Goal: Information Seeking & Learning: Learn about a topic

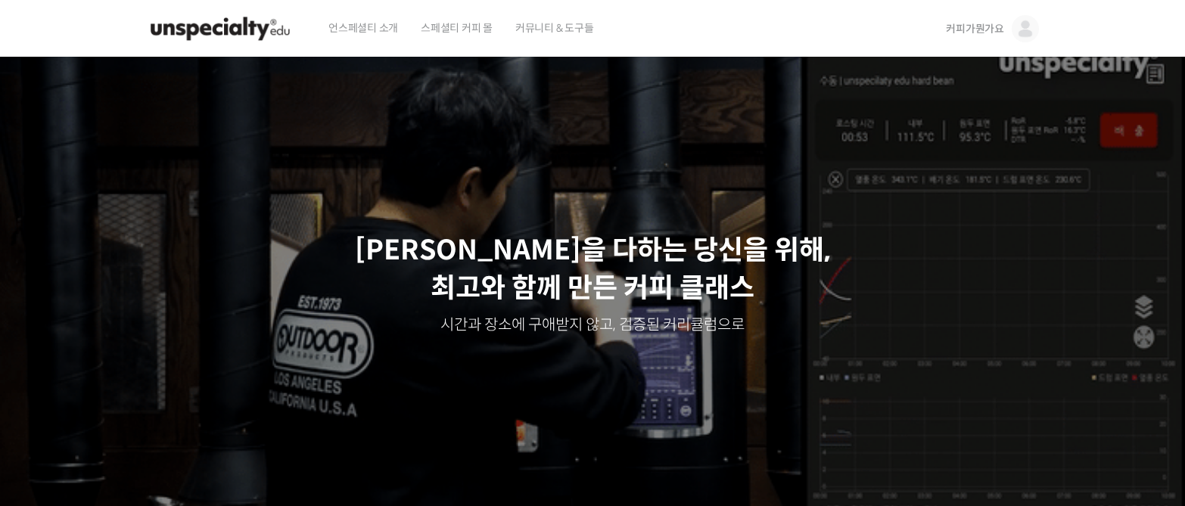
click at [971, 30] on span "커피가뭔가요" at bounding box center [975, 29] width 58 height 14
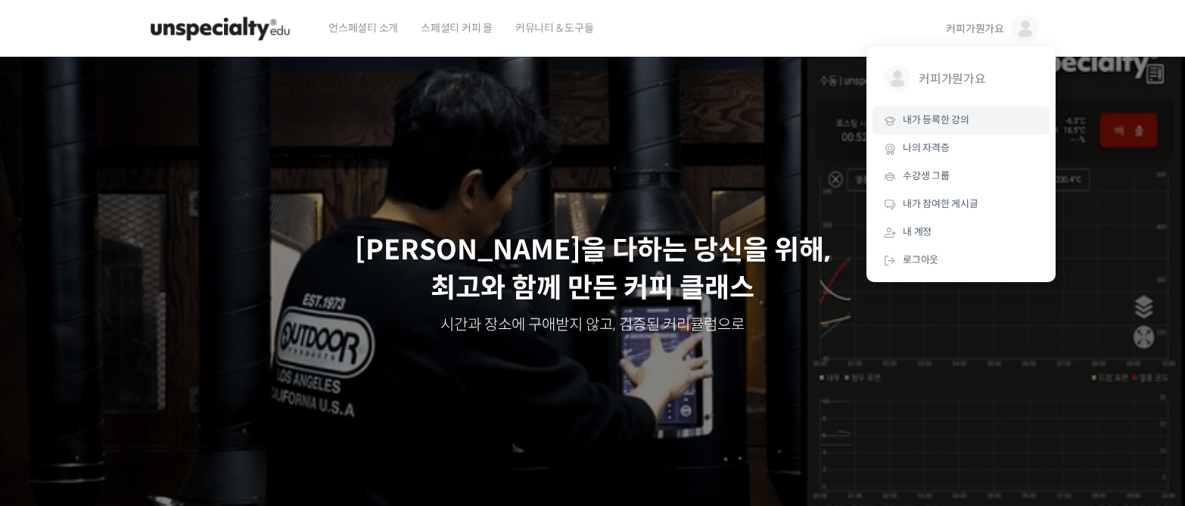
click at [957, 116] on span "내가 등록한 강의" at bounding box center [936, 120] width 67 height 13
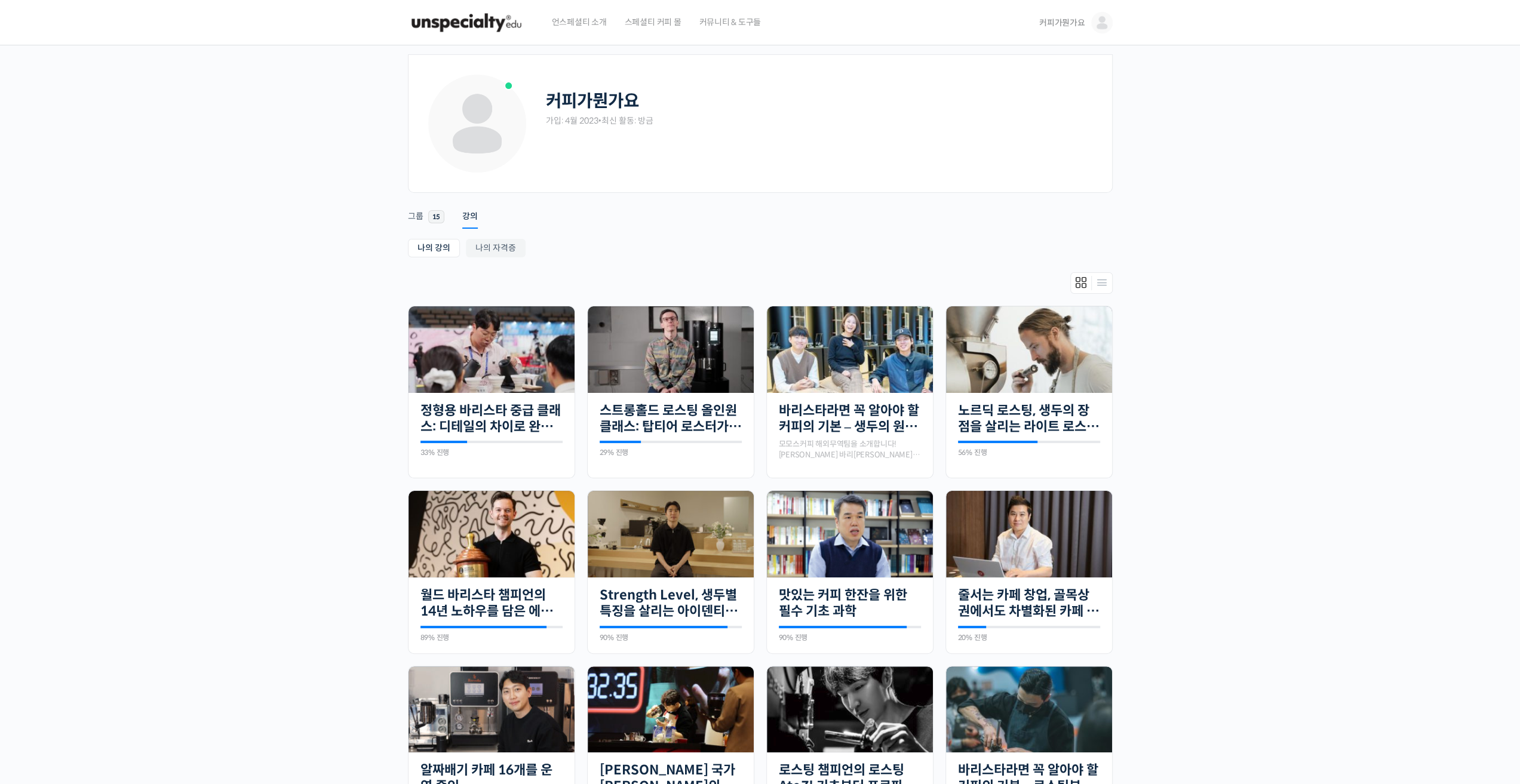
scroll to position [537, 0]
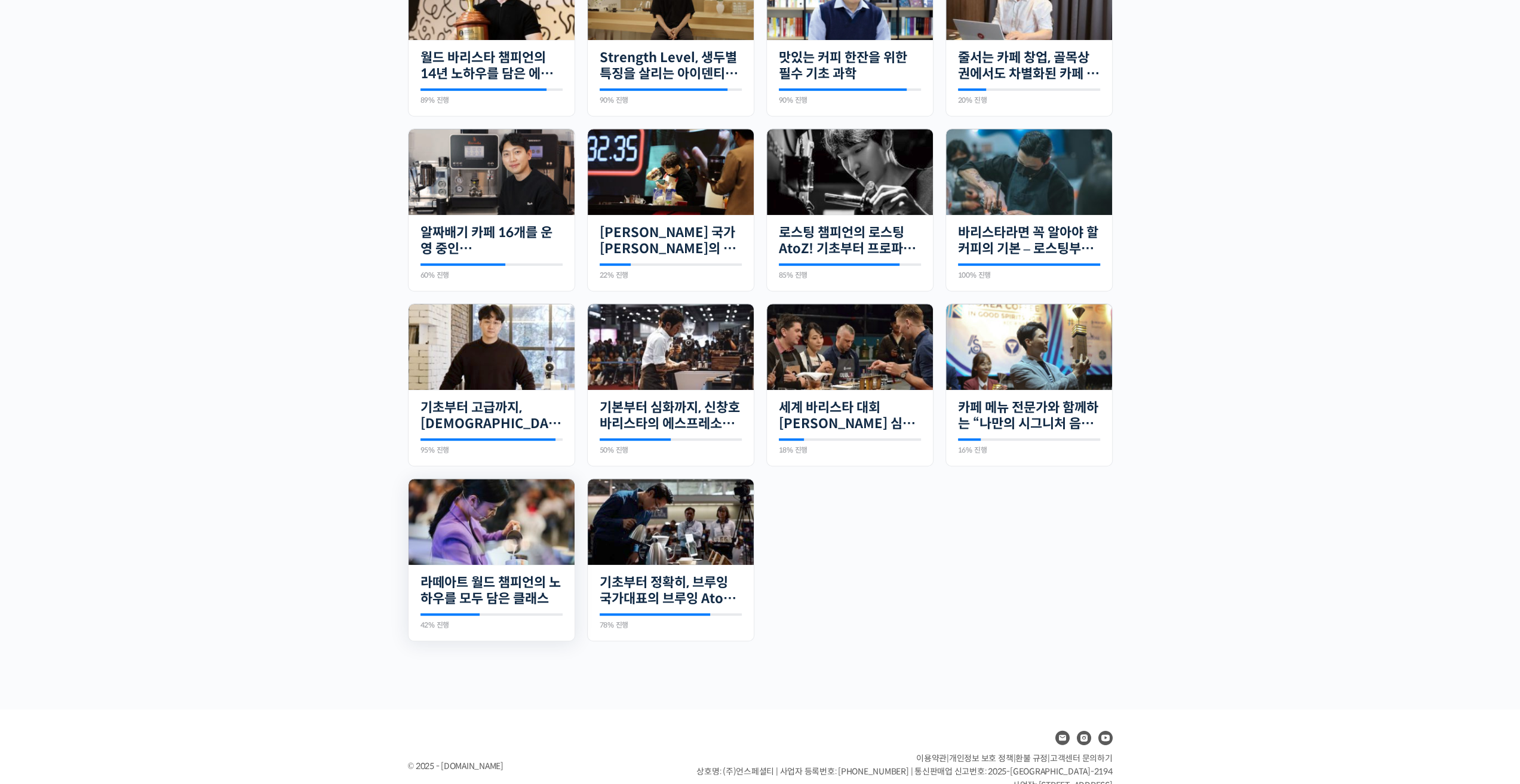
click at [500, 526] on img at bounding box center [492, 522] width 166 height 87
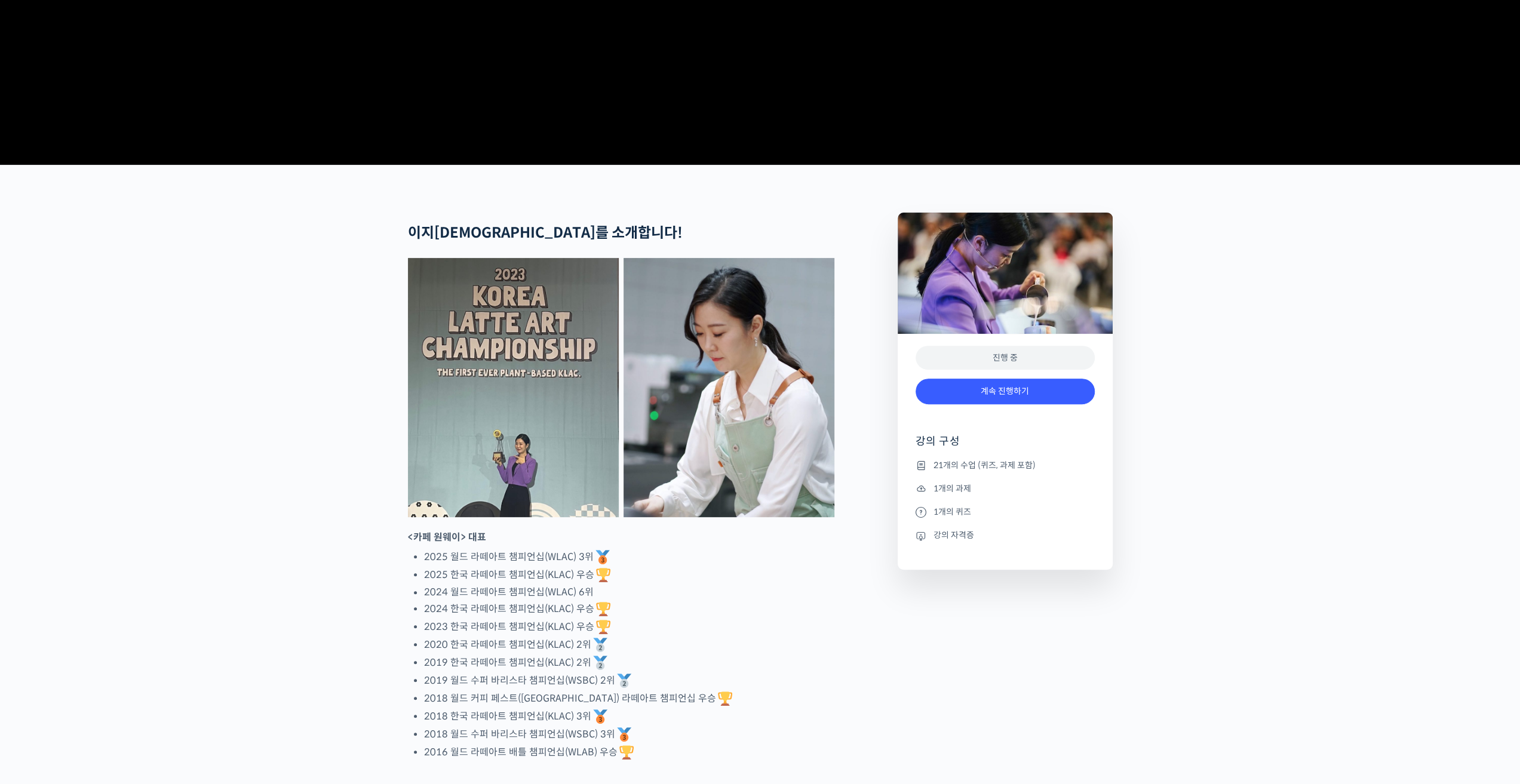
scroll to position [298, 0]
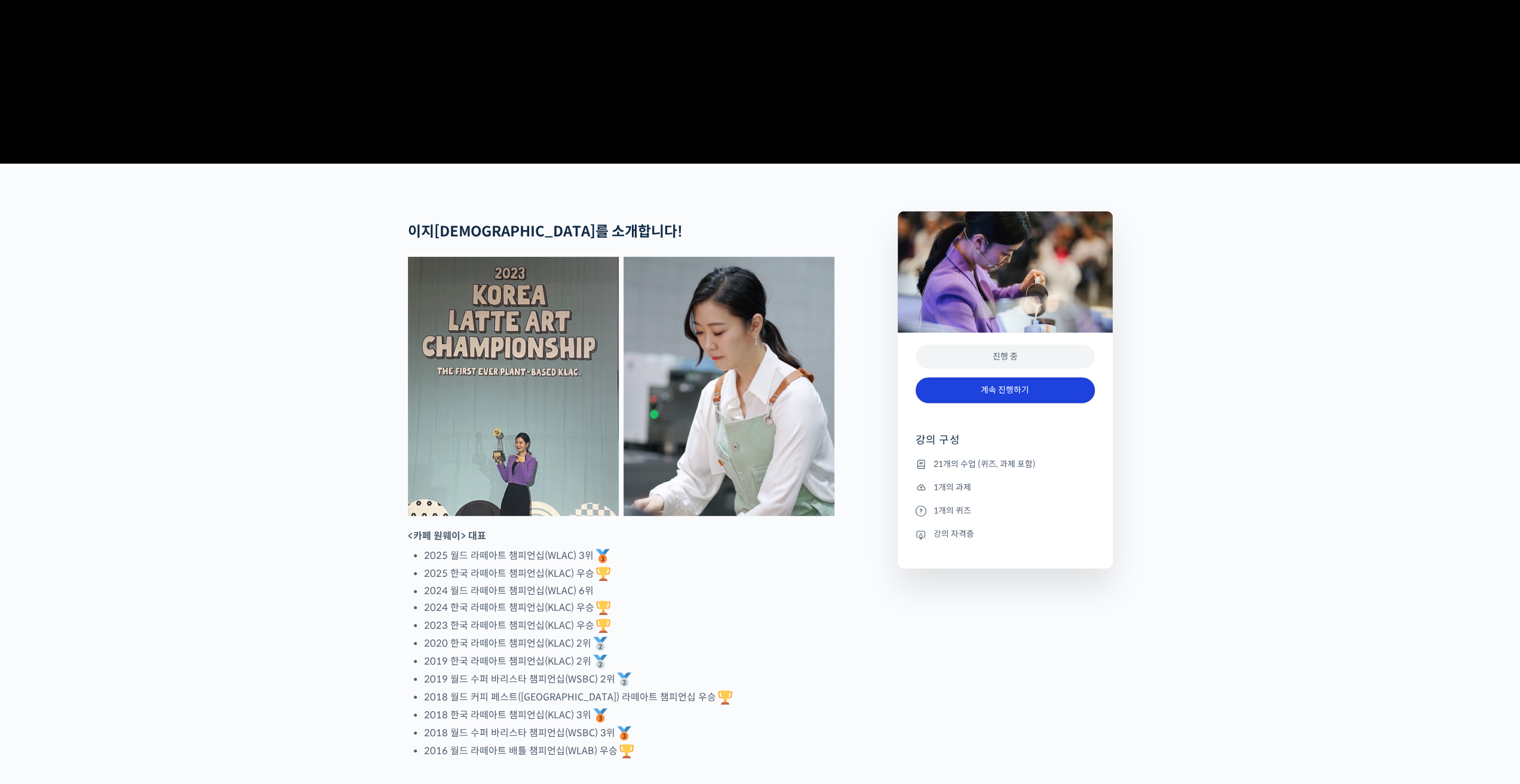
click at [1055, 403] on link "계속 진행하기" at bounding box center [1005, 390] width 179 height 26
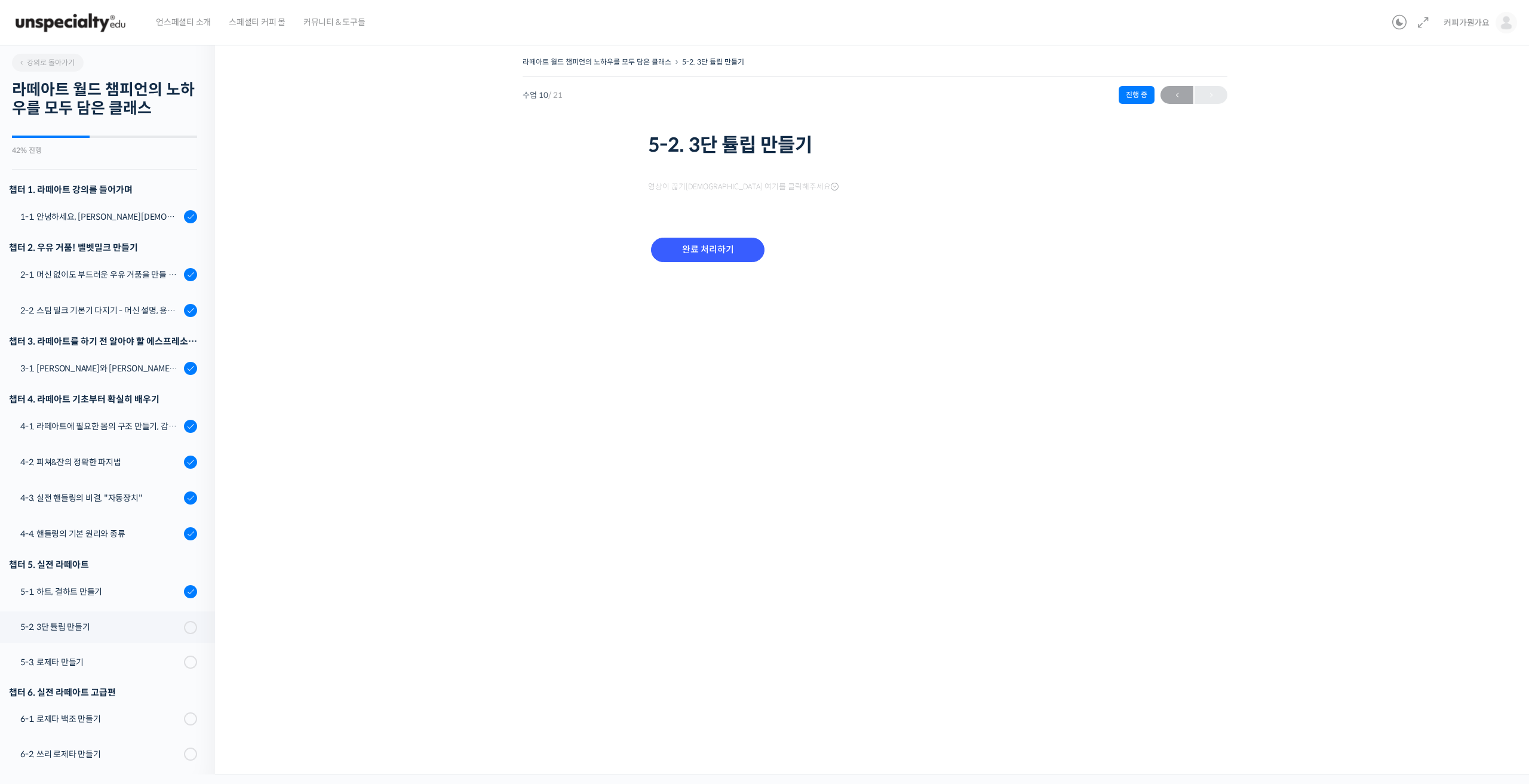
scroll to position [371, 0]
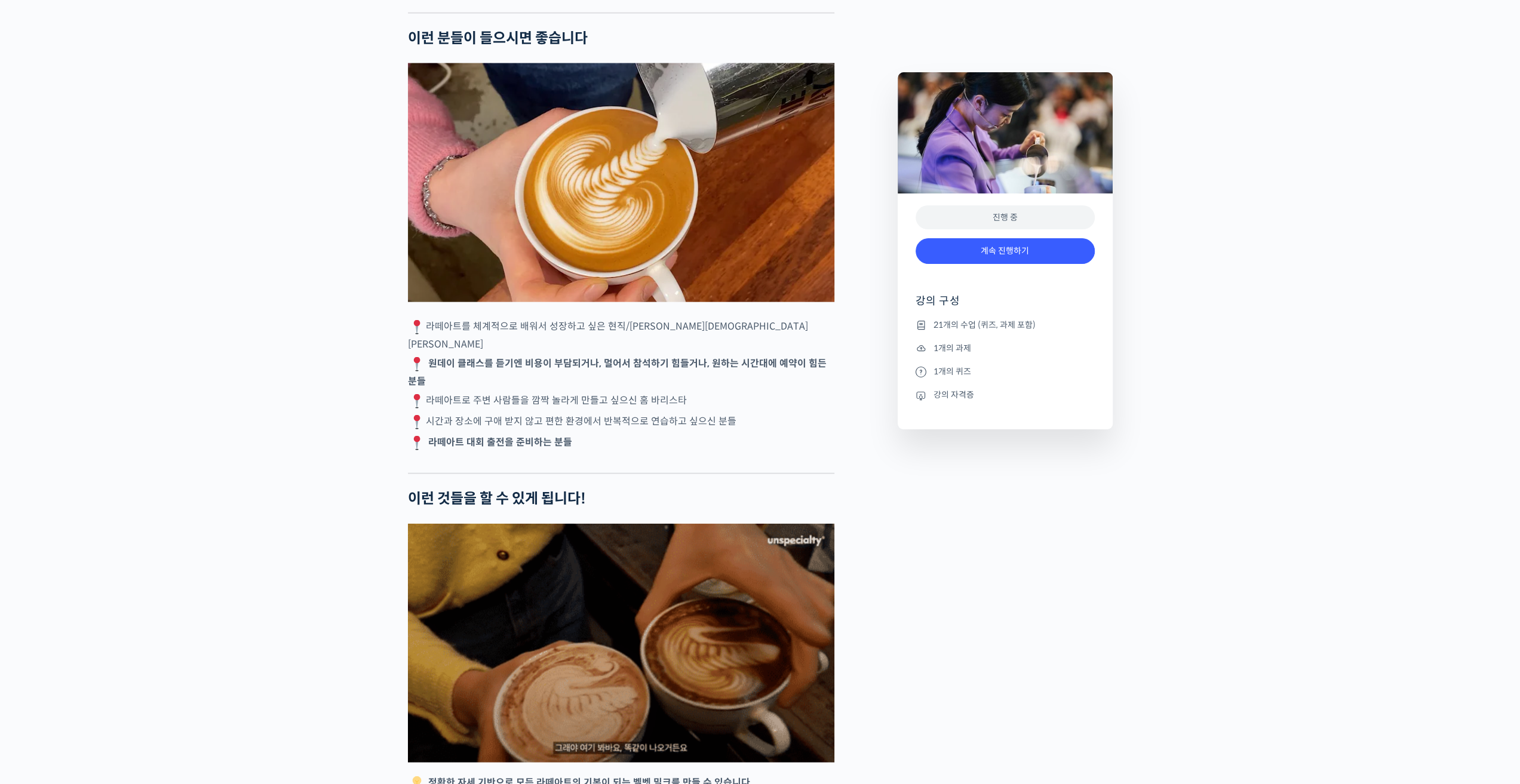
scroll to position [2806, 0]
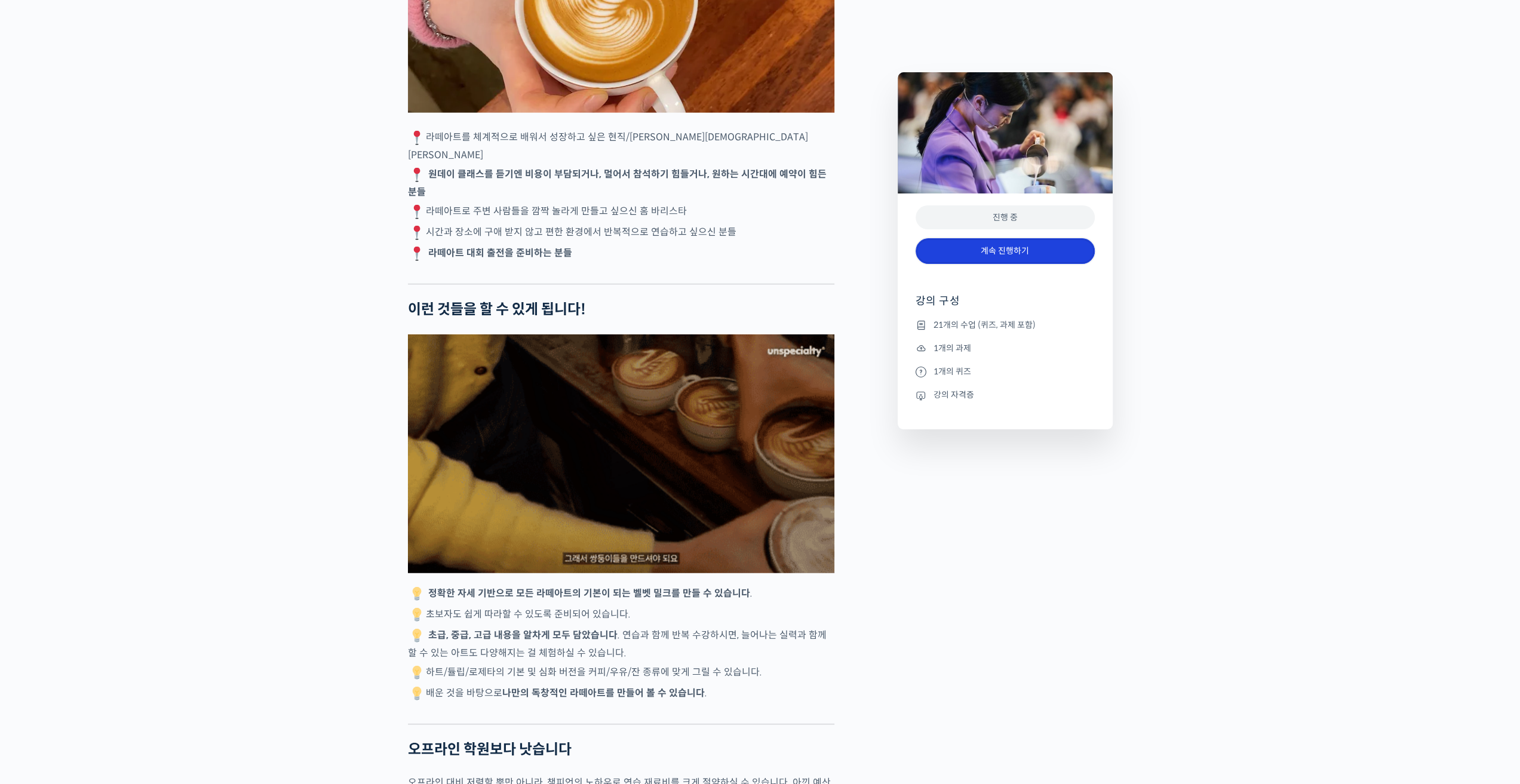
click at [1019, 245] on link "계속 진행하기" at bounding box center [1005, 251] width 179 height 26
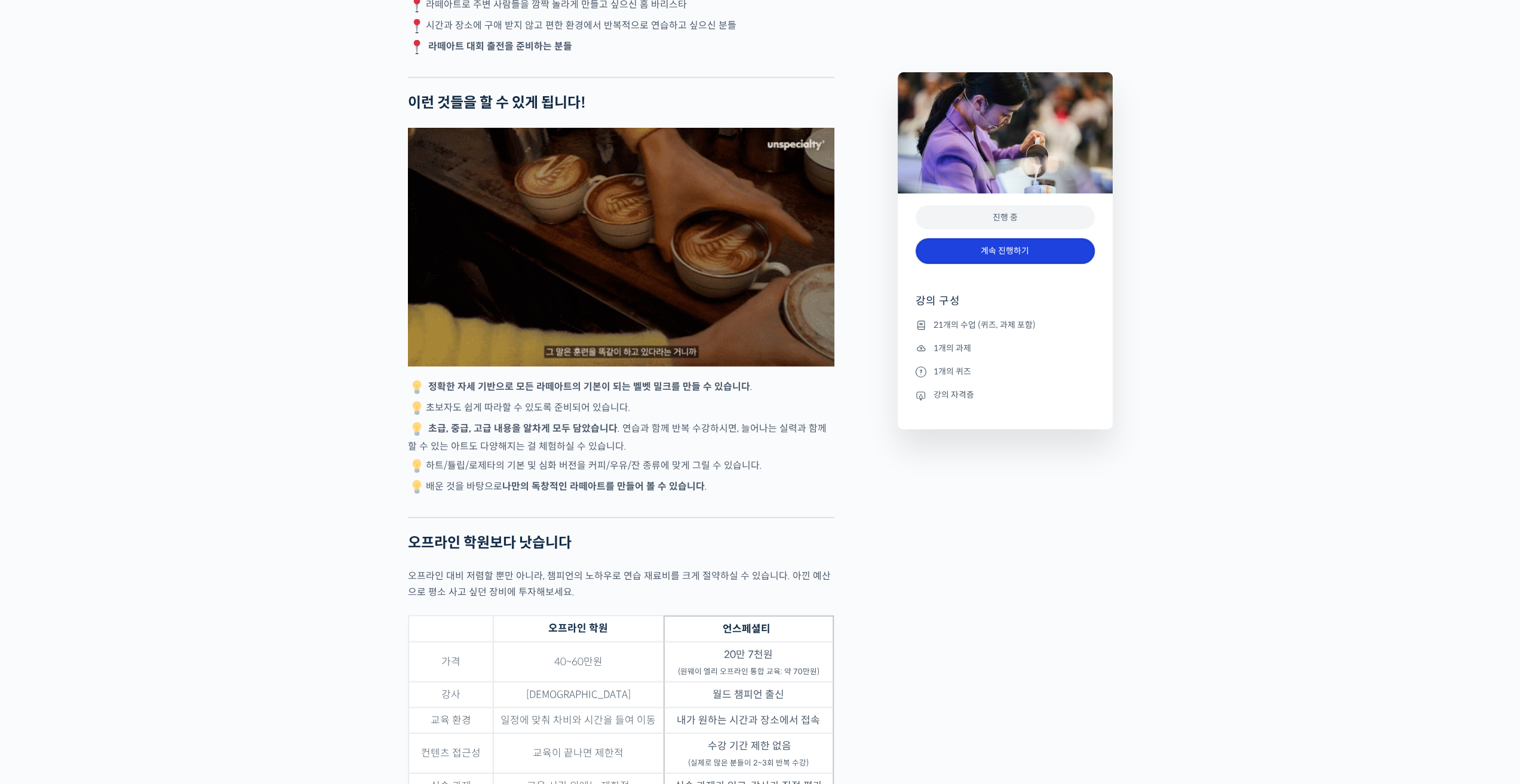
scroll to position [3104, 0]
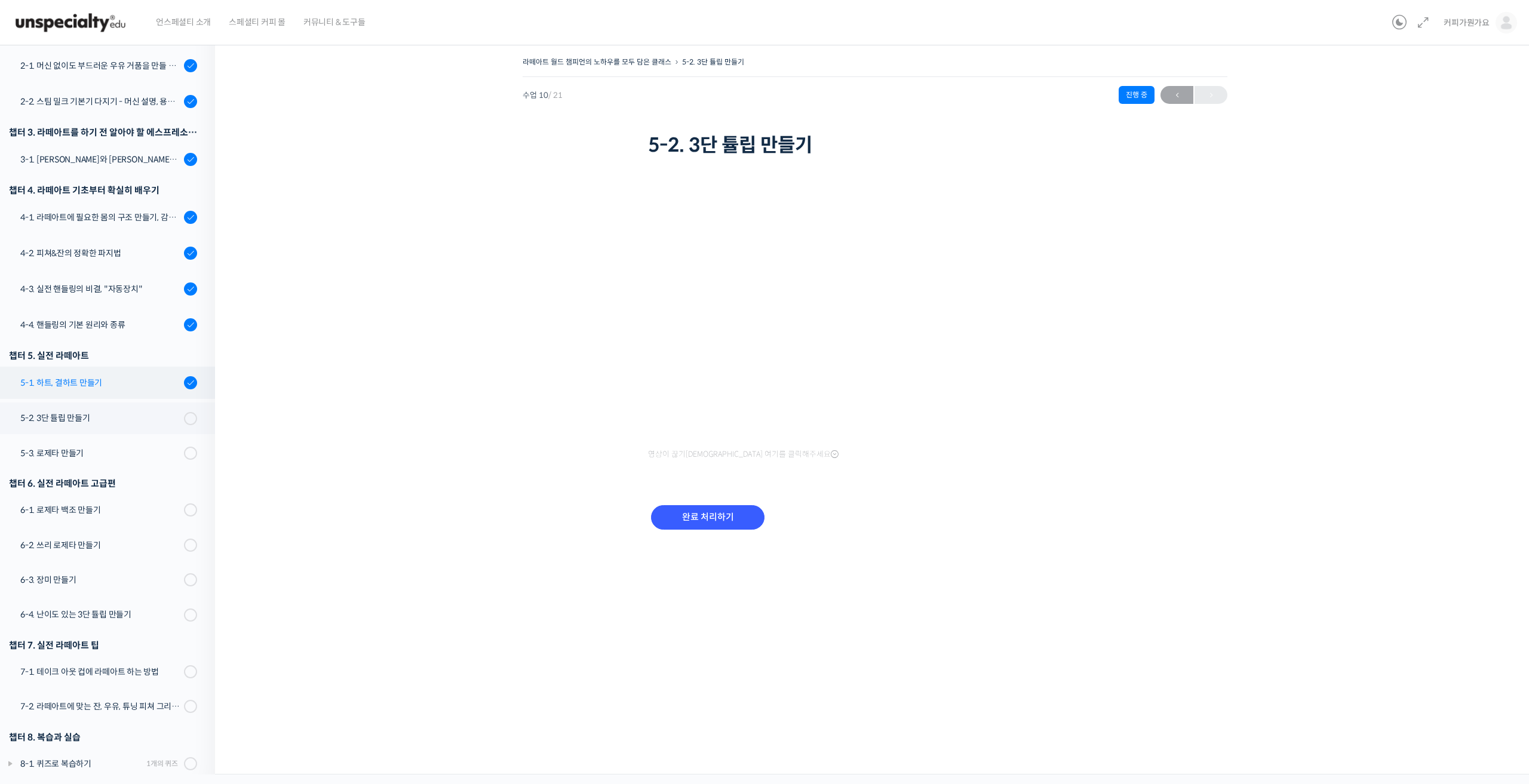
scroll to position [192, 0]
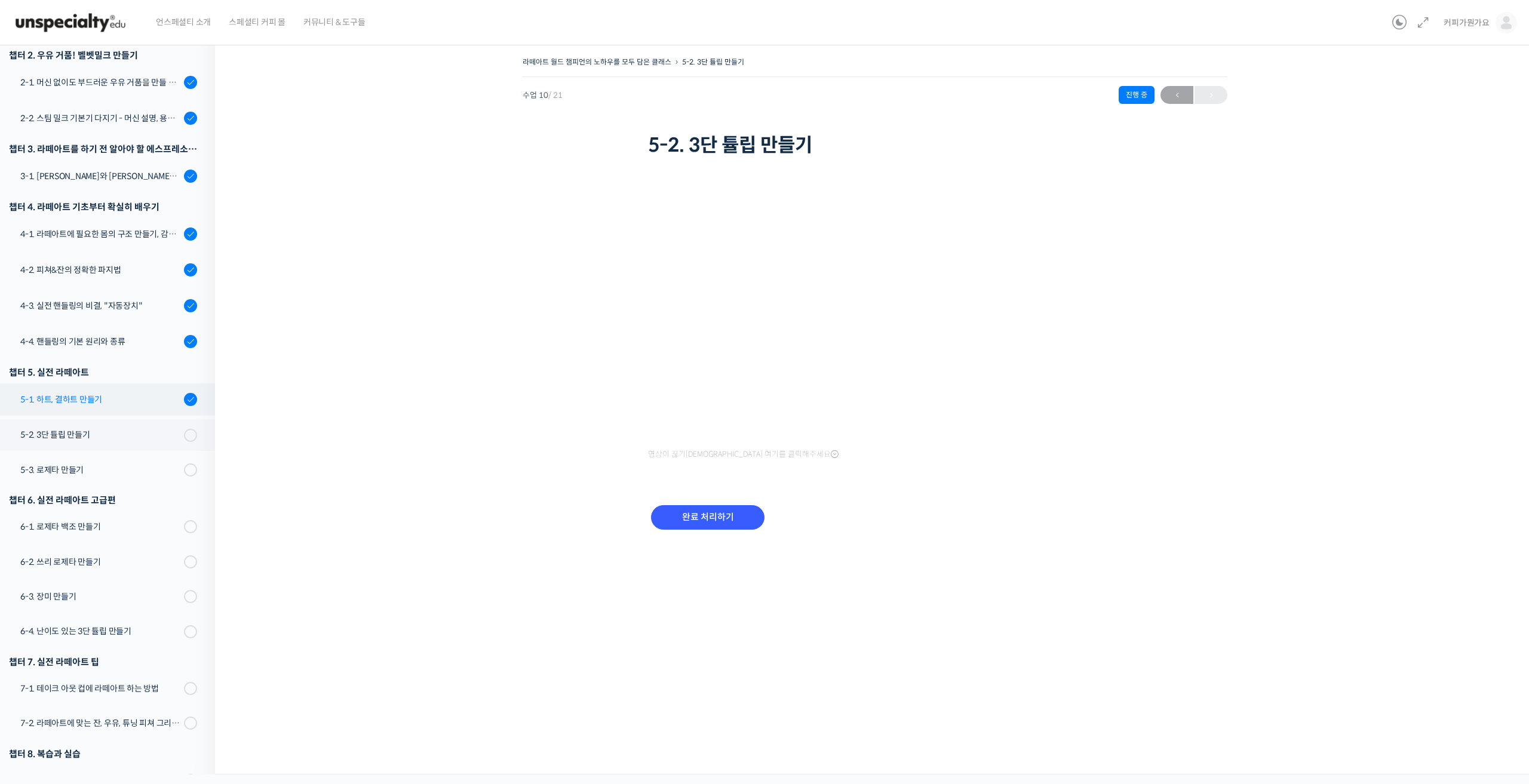
click at [98, 403] on div "5-1. 하트, 결하트 만들기" at bounding box center [100, 399] width 160 height 13
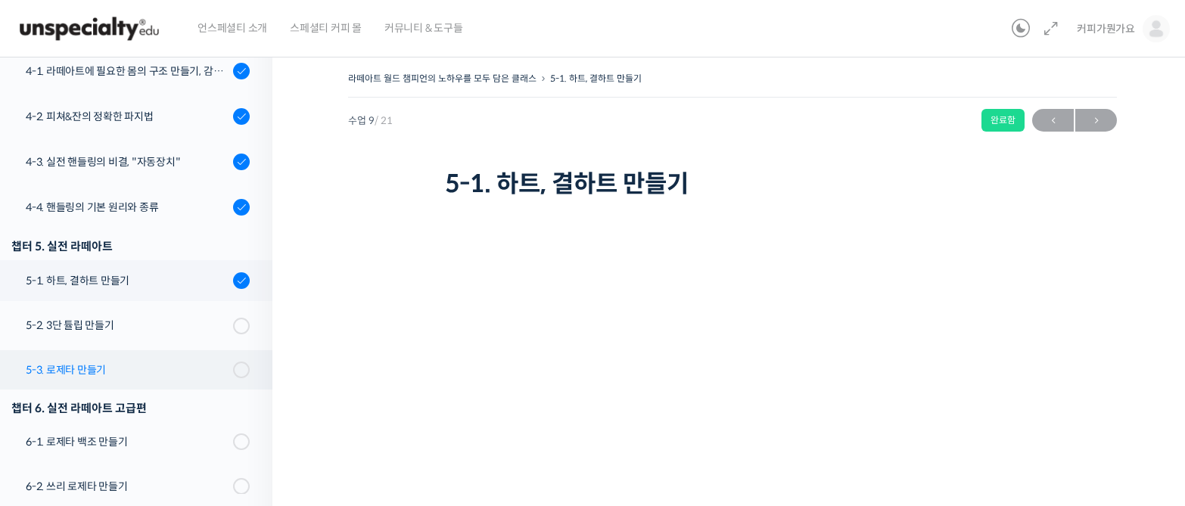
scroll to position [530, 0]
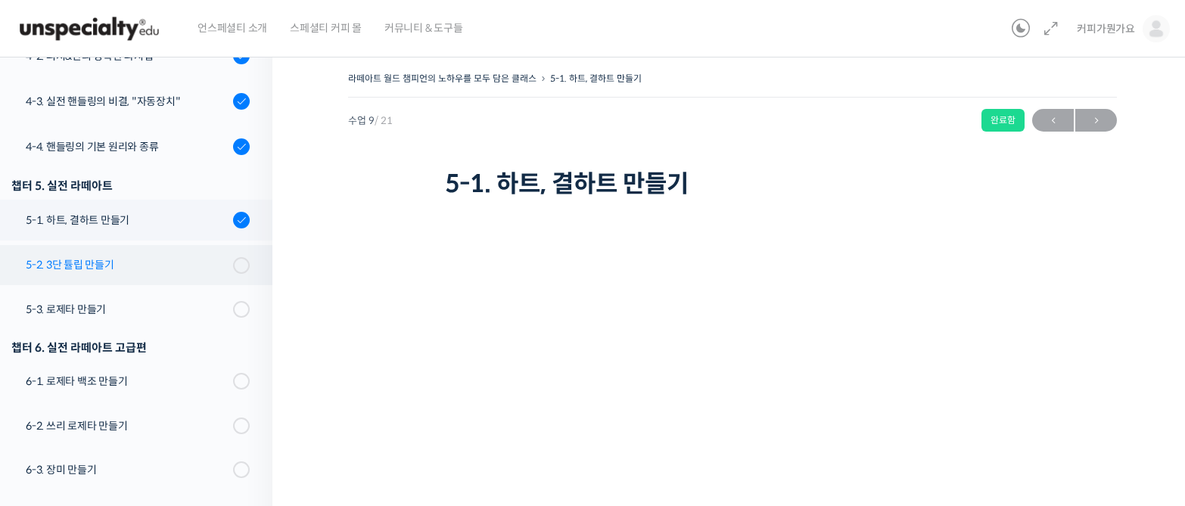
click at [126, 269] on div "5-2. 3단 튤립 만들기" at bounding box center [127, 265] width 203 height 17
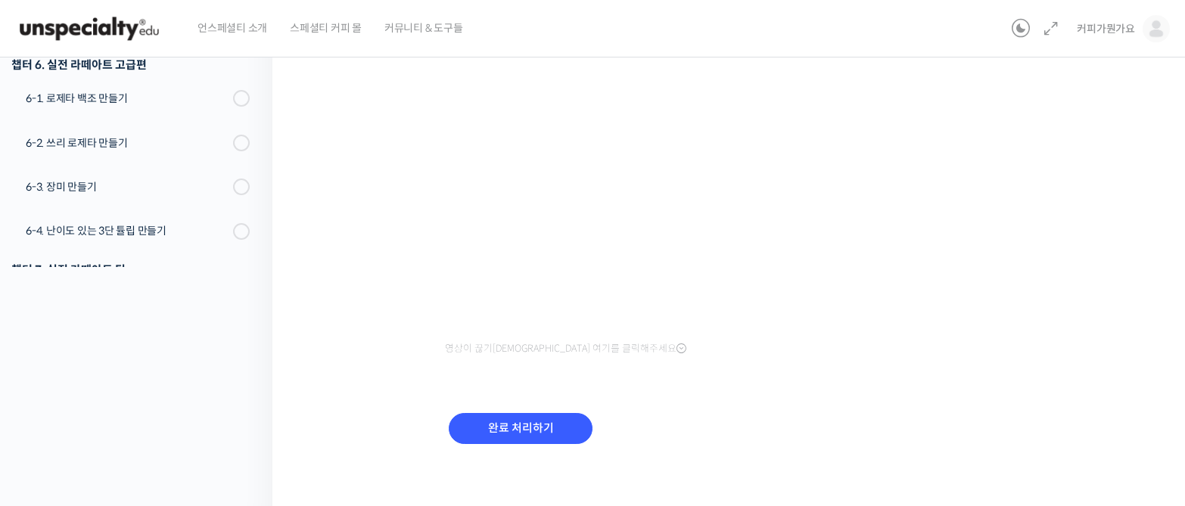
scroll to position [566, 0]
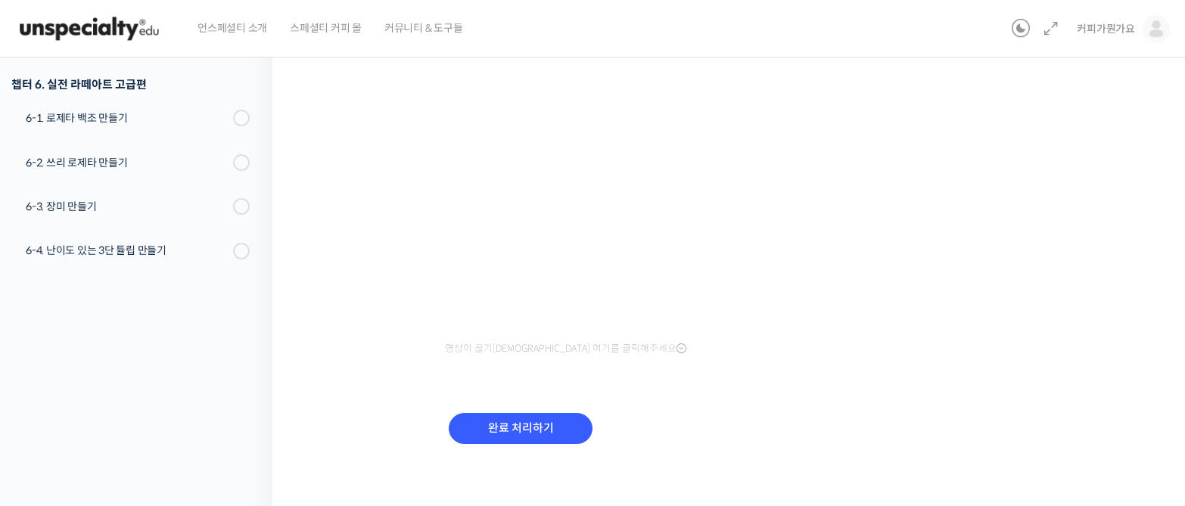
click at [310, 180] on div "라떼아트 월드 챔피언의 노하우를 모두 담은 클래스 5-2. 3단 튤립 만들기 진행 중 수업 10 / 21 진행 중 ← 이전 5-2. 3단 튤립…" at bounding box center [732, 166] width 920 height 697
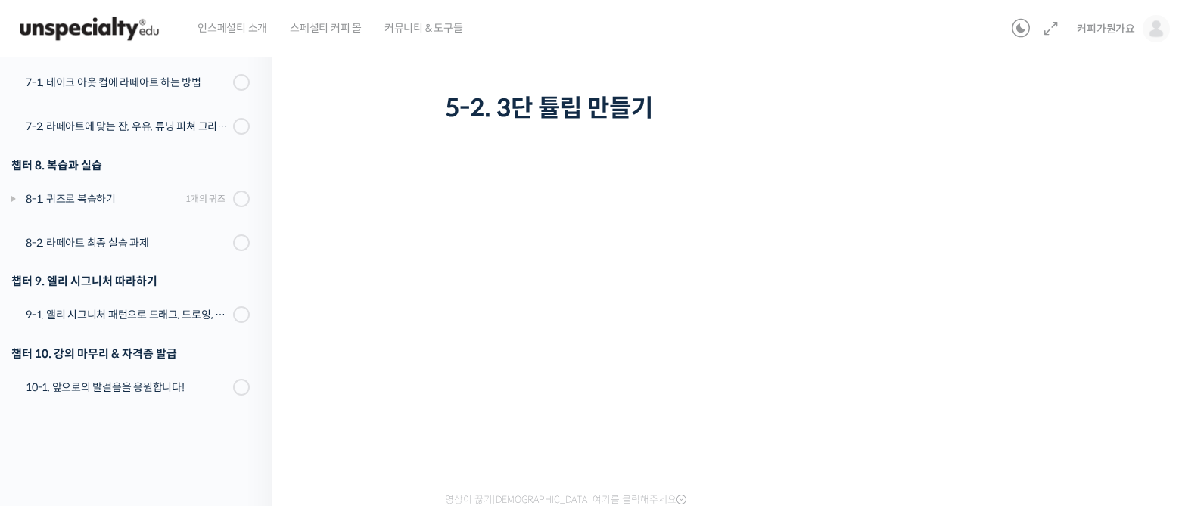
scroll to position [151, 0]
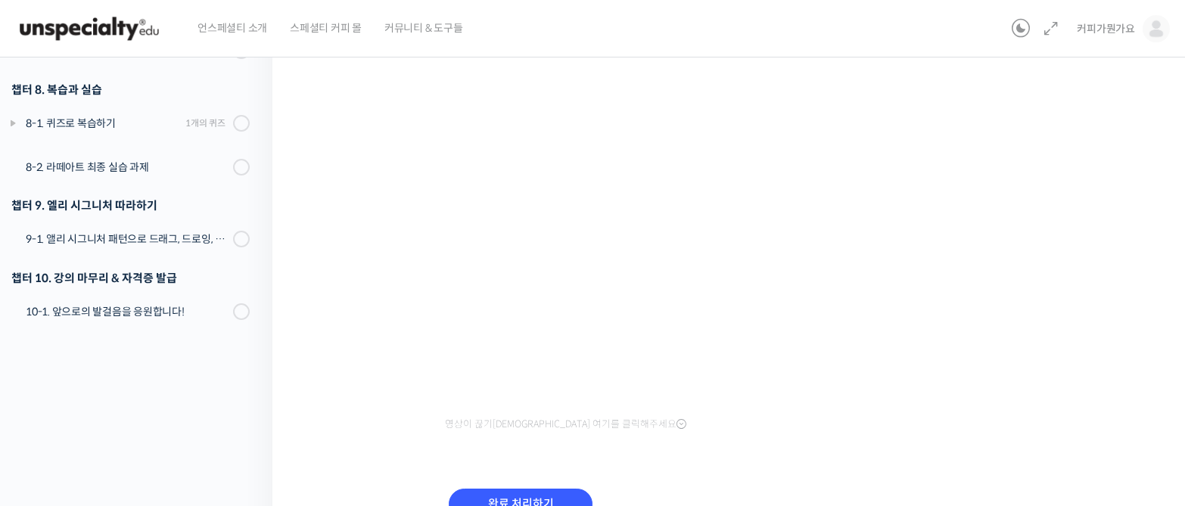
click at [796, 441] on div "영상이 끊기[DEMOGRAPHIC_DATA] 여기를 클릭해주세요 완료 처리하기" at bounding box center [732, 305] width 575 height 508
click at [1185, 506] on iframe at bounding box center [592, 253] width 1185 height 506
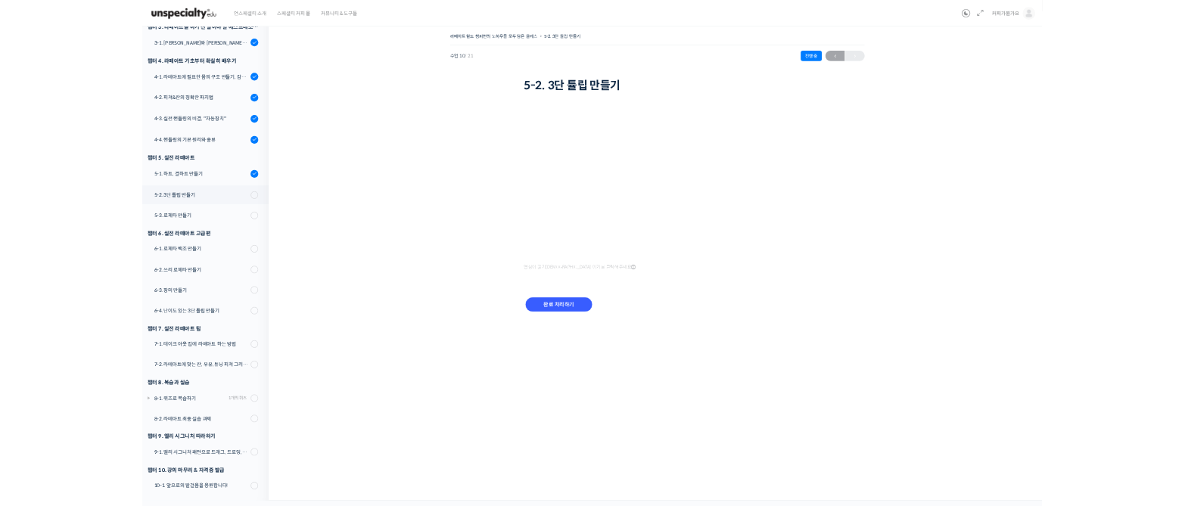
scroll to position [375, 0]
